Goal: Task Accomplishment & Management: Complete application form

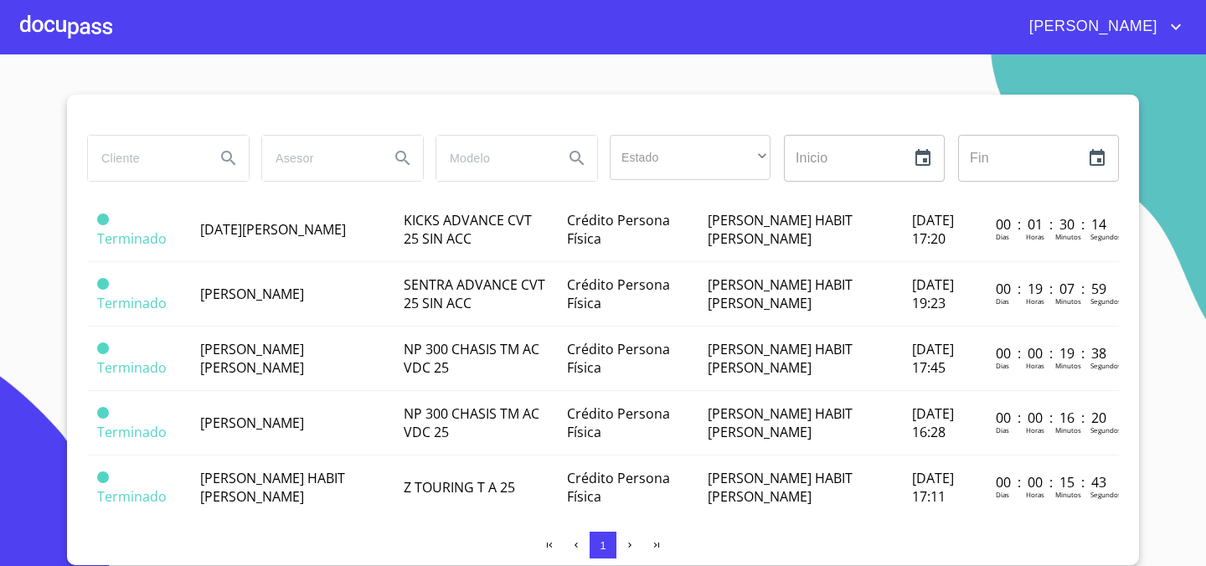
scroll to position [274, 0]
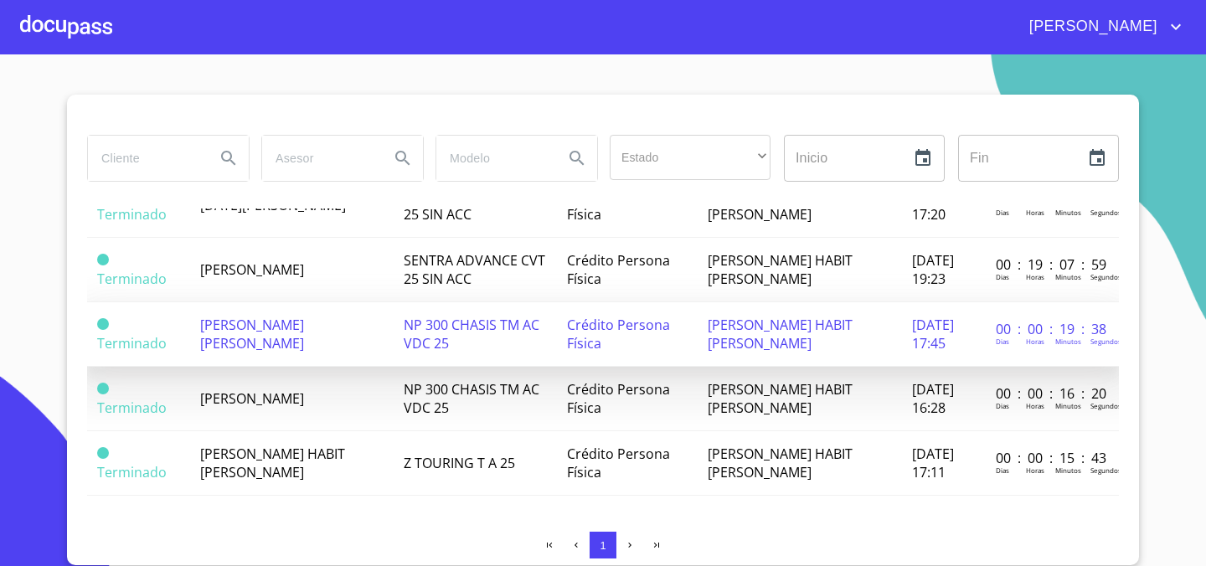
click at [267, 343] on span "[PERSON_NAME] [PERSON_NAME]" at bounding box center [252, 334] width 104 height 37
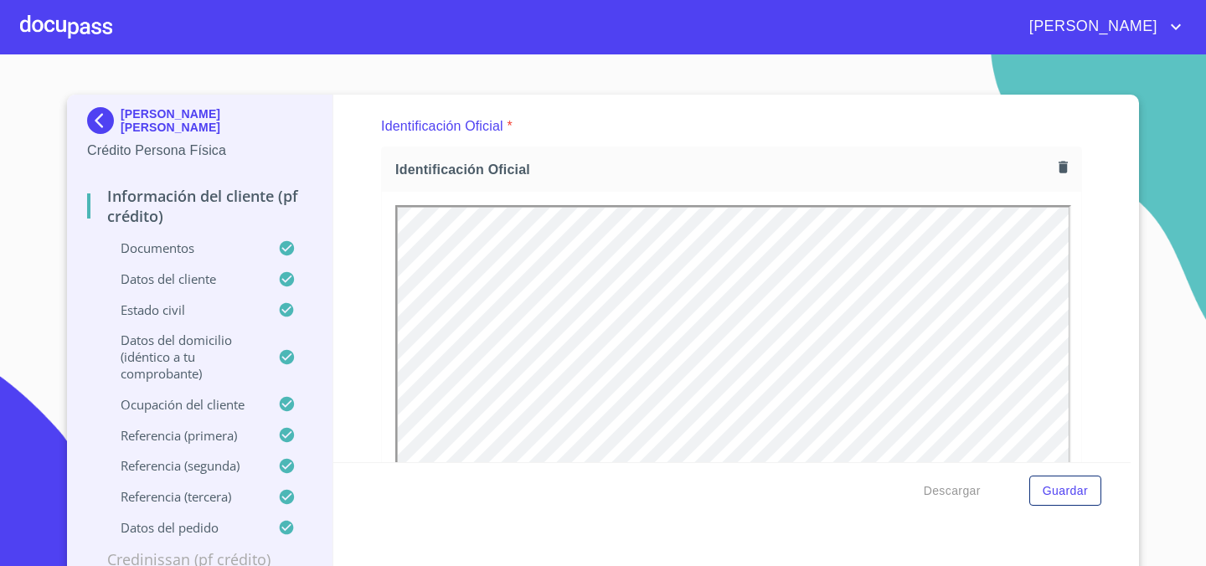
scroll to position [179, 0]
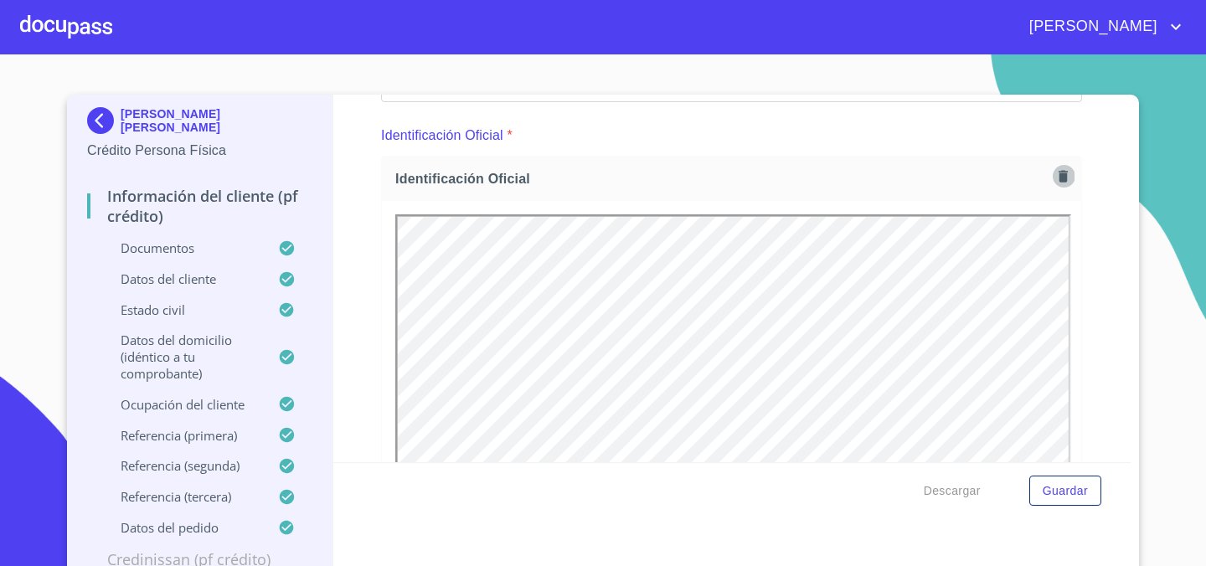
click at [1068, 176] on icon "button" at bounding box center [1063, 176] width 16 height 16
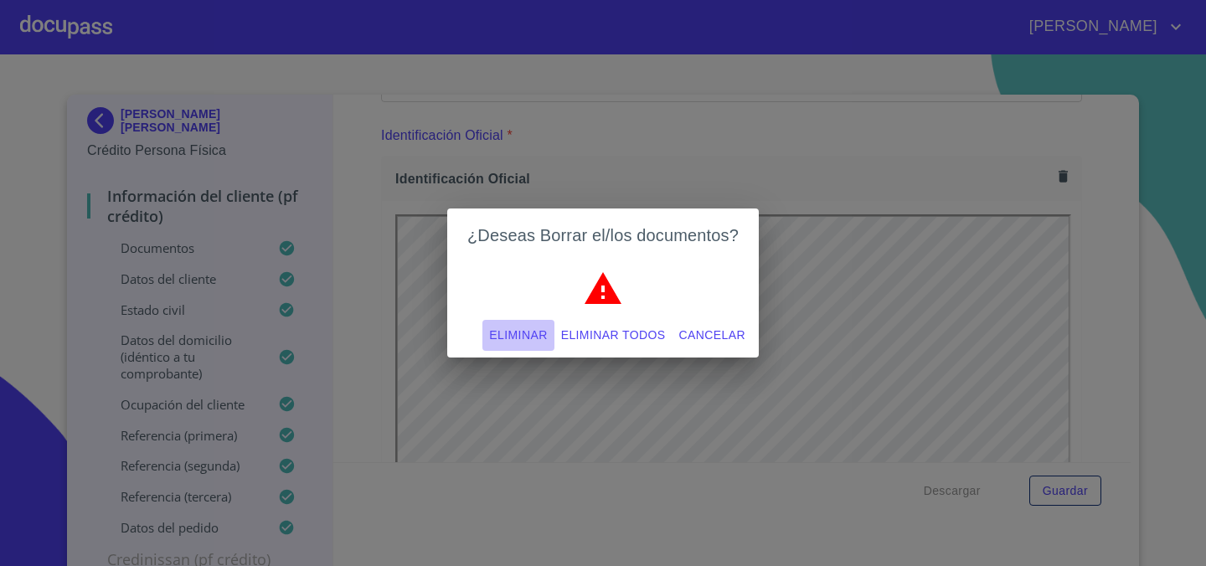
click at [525, 337] on span "Eliminar" at bounding box center [518, 335] width 58 height 21
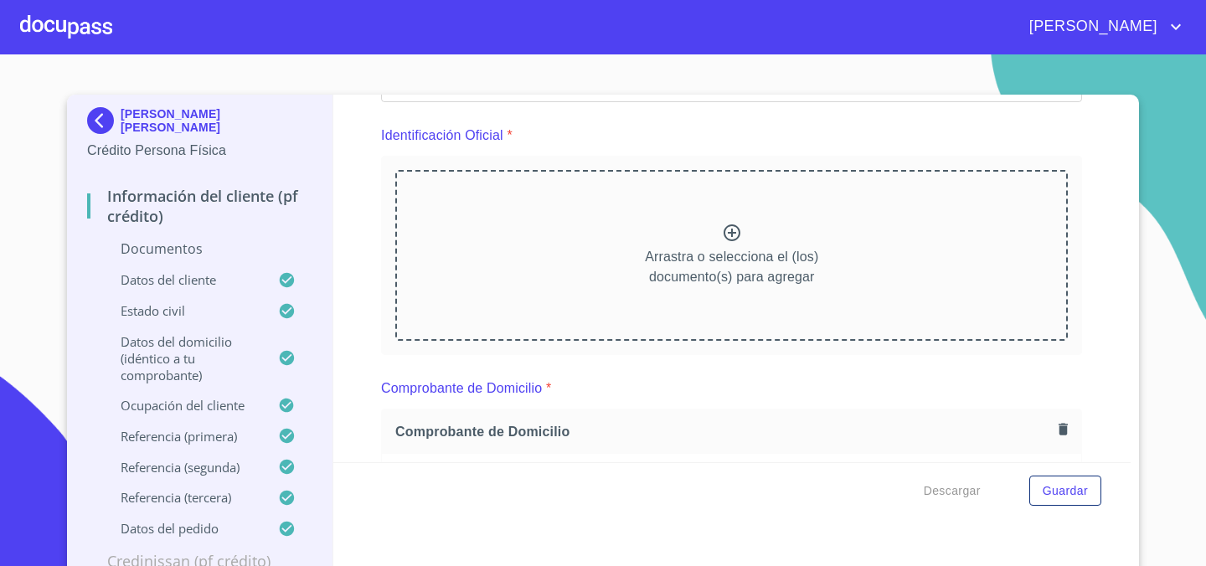
click at [747, 232] on div "Arrastra o selecciona el (los) documento(s) para agregar" at bounding box center [731, 255] width 673 height 171
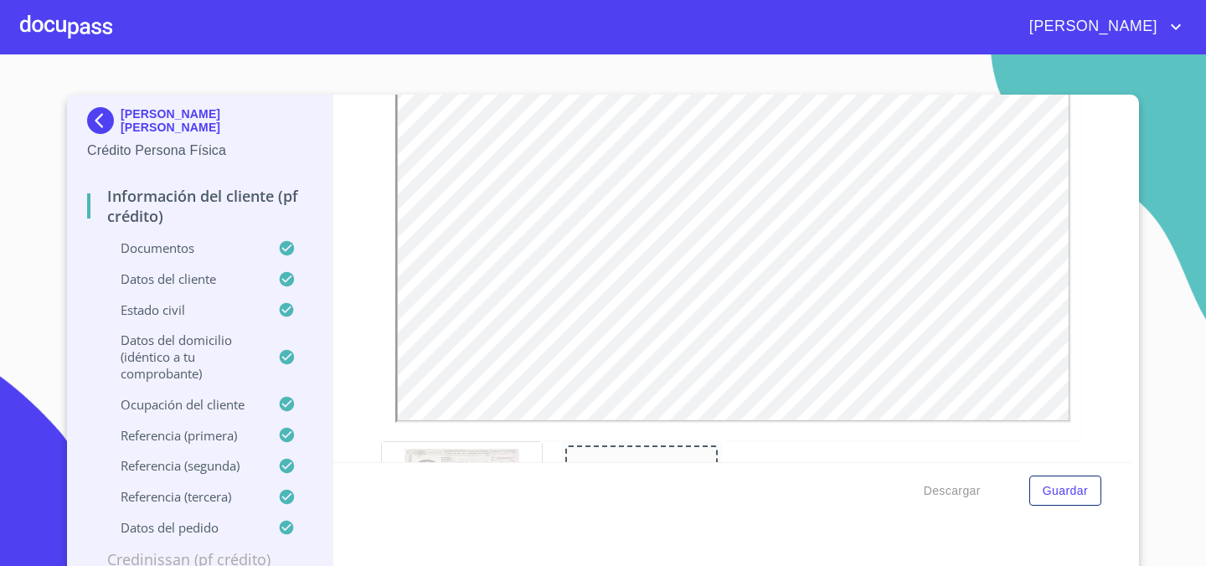
scroll to position [432, 0]
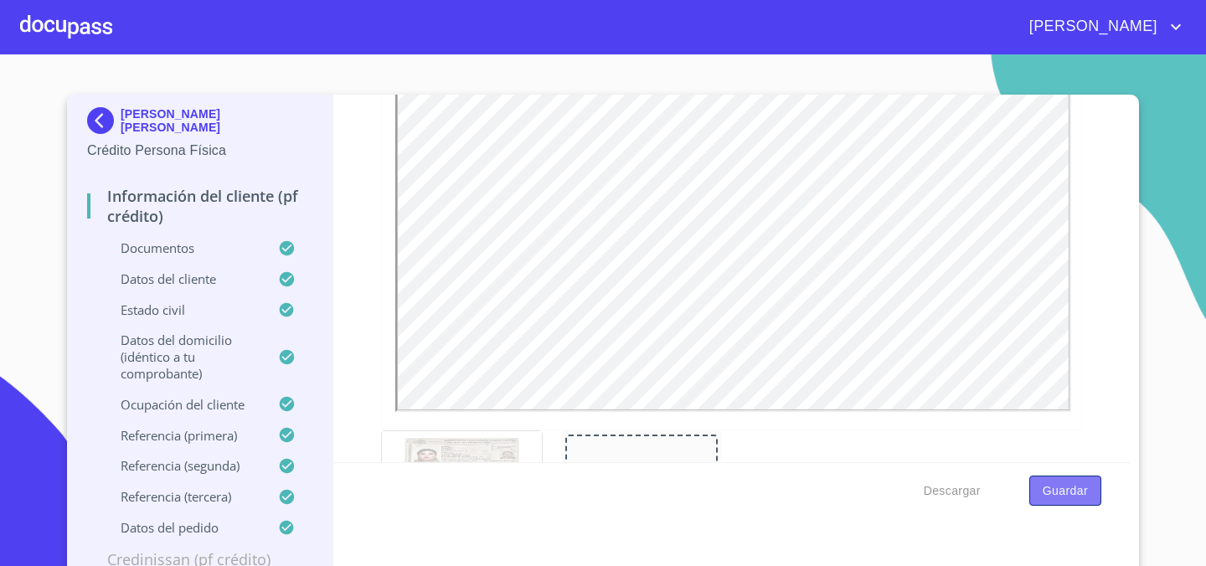
click at [1067, 487] on span "Guardar" at bounding box center [1065, 491] width 45 height 21
